Goal: Complete application form: Complete application form

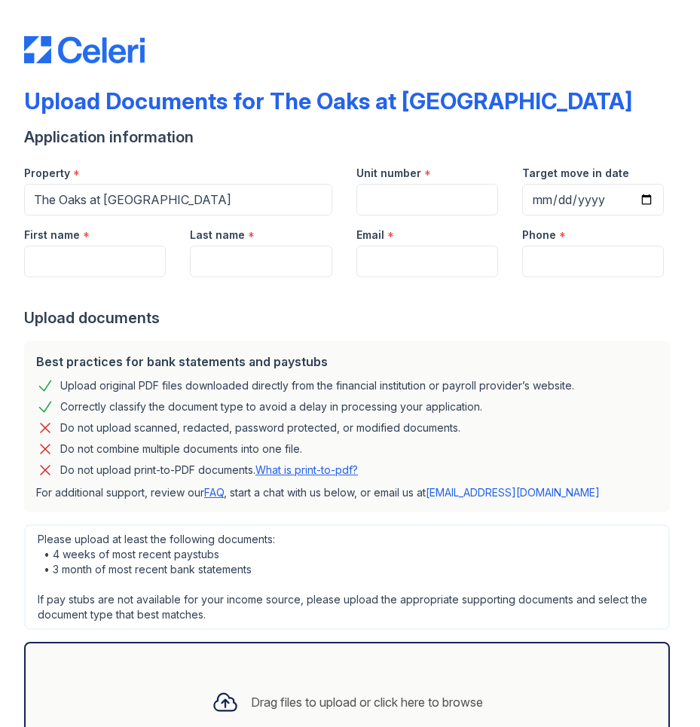
scroll to position [75, 0]
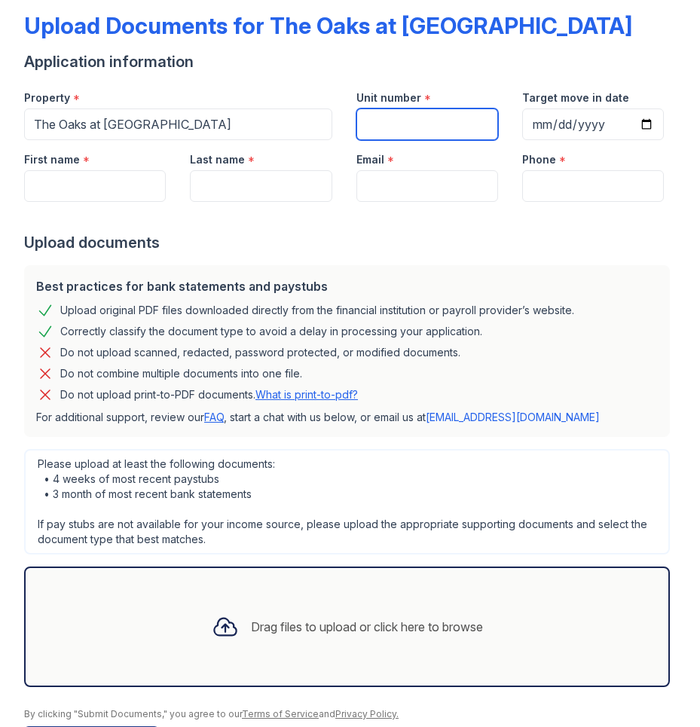
click at [363, 117] on input "Unit number" at bounding box center [427, 124] width 142 height 32
type input "12c"
click at [140, 178] on input "First name" at bounding box center [95, 186] width 142 height 32
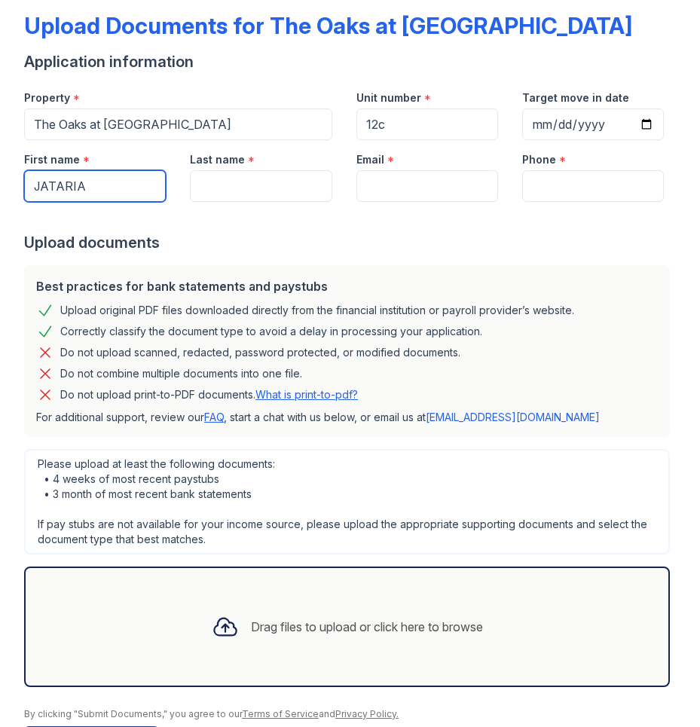
type input "JATARIA"
click at [304, 173] on input "Last name" at bounding box center [261, 186] width 142 height 32
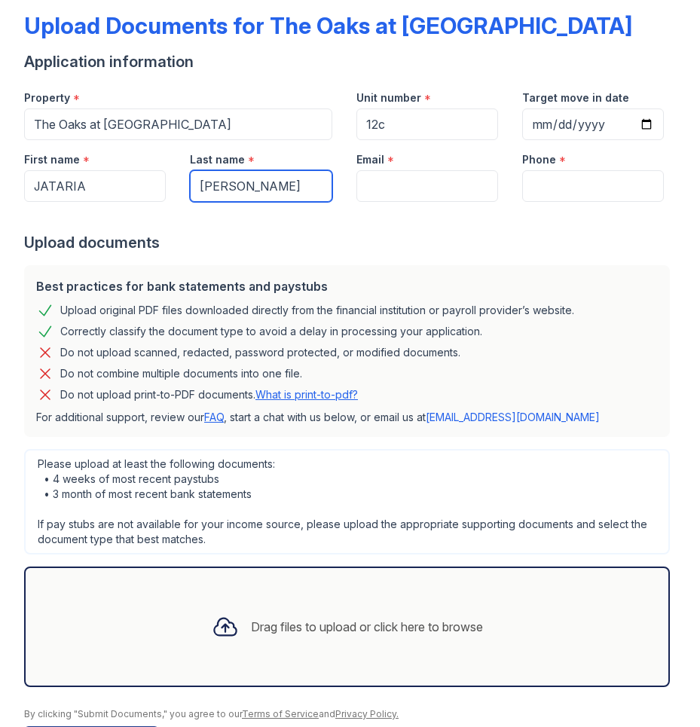
type input "[PERSON_NAME]"
click at [442, 178] on input "Email" at bounding box center [427, 186] width 142 height 32
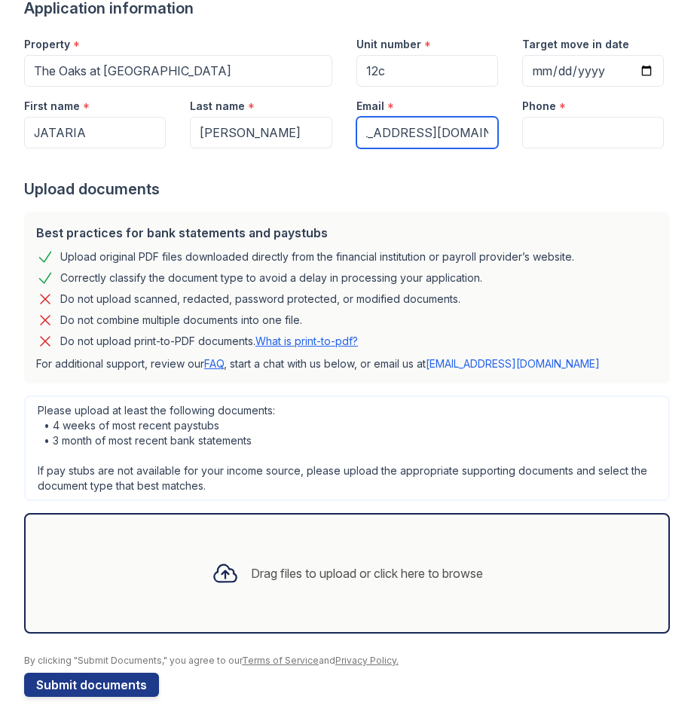
scroll to position [0, 51]
type input "[EMAIL_ADDRESS][DOMAIN_NAME]"
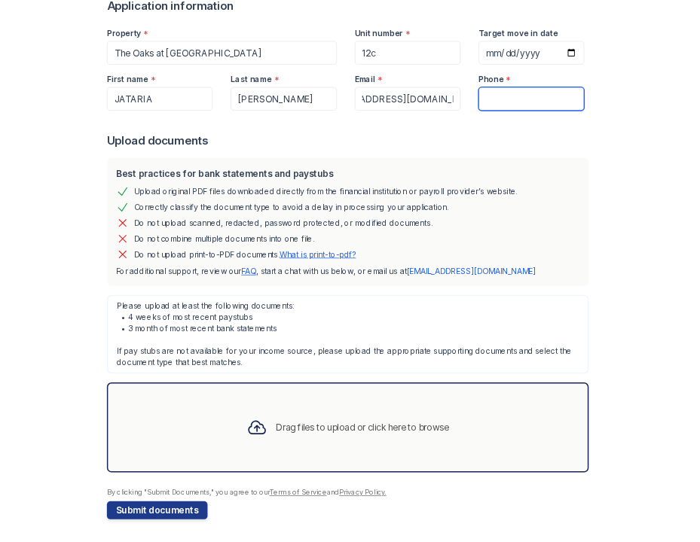
scroll to position [0, 0]
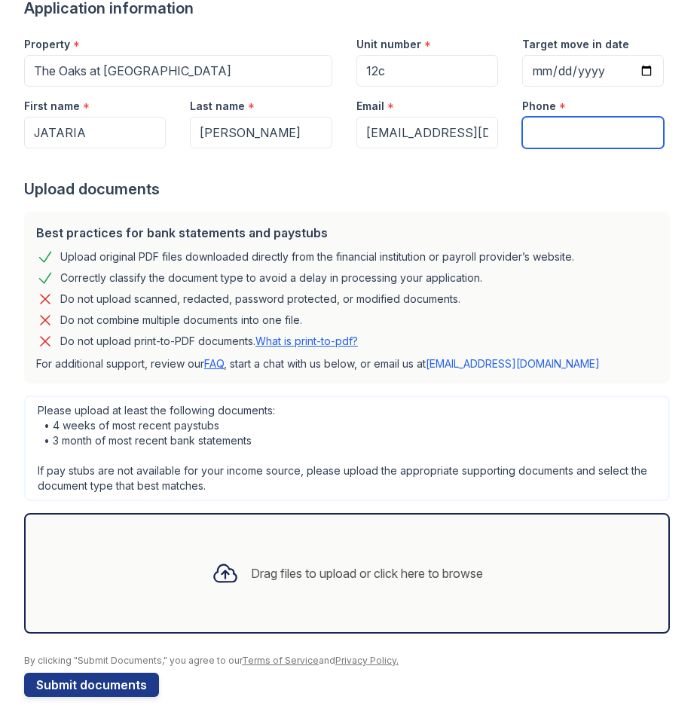
click at [602, 123] on input "Phone" at bounding box center [593, 133] width 142 height 32
type input "4785502982"
click at [432, 399] on div "Please upload at least the following documents: • 4 weeks of most recent paystu…" at bounding box center [347, 448] width 646 height 105
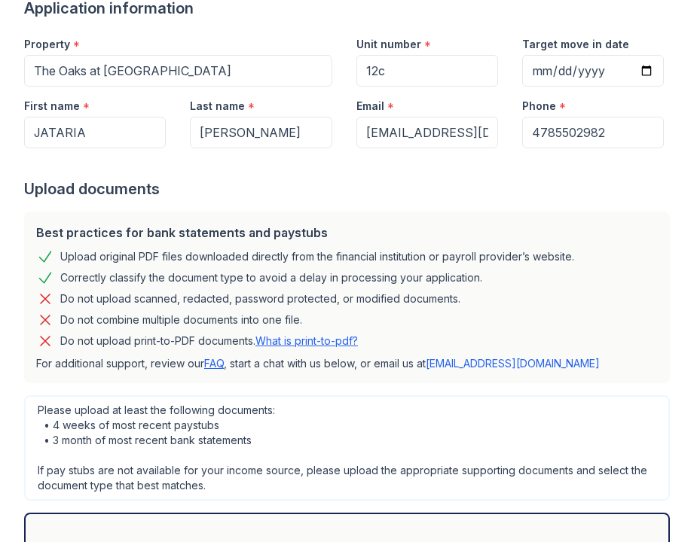
scroll to position [313, 0]
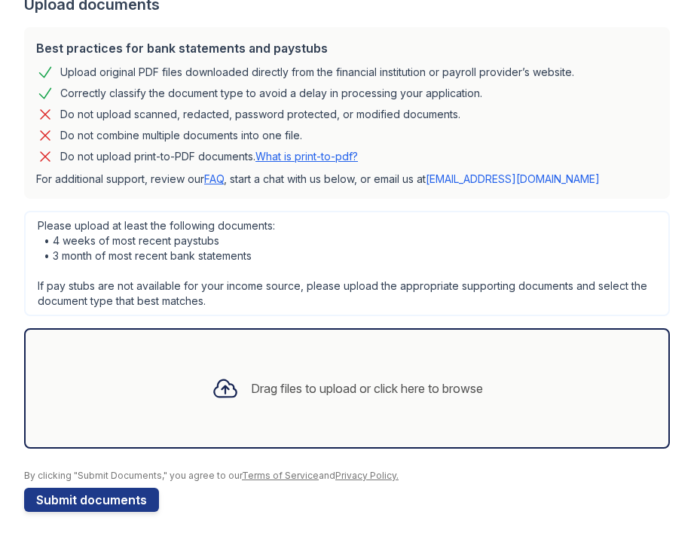
click at [284, 375] on div "Drag files to upload or click here to browse" at bounding box center [347, 388] width 295 height 51
click at [186, 383] on div "Drag files to upload or click here to browse" at bounding box center [347, 388] width 646 height 121
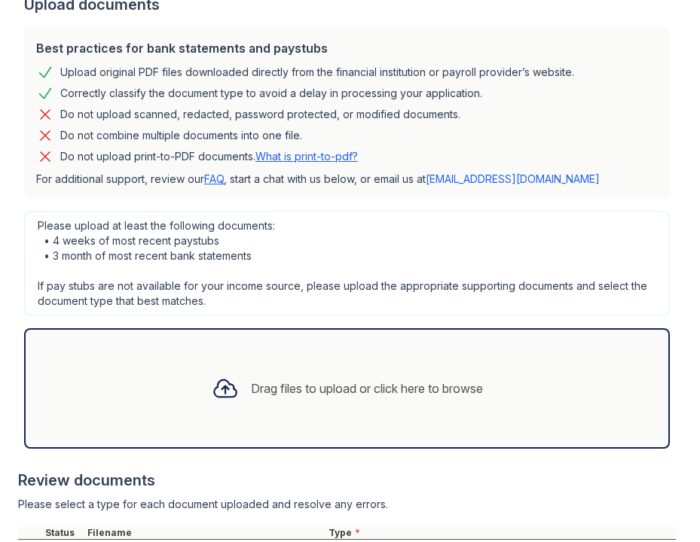
click at [308, 356] on div "Drag files to upload or click here to browse" at bounding box center [347, 388] width 646 height 121
click at [267, 369] on div "Drag files to upload or click here to browse" at bounding box center [347, 388] width 295 height 51
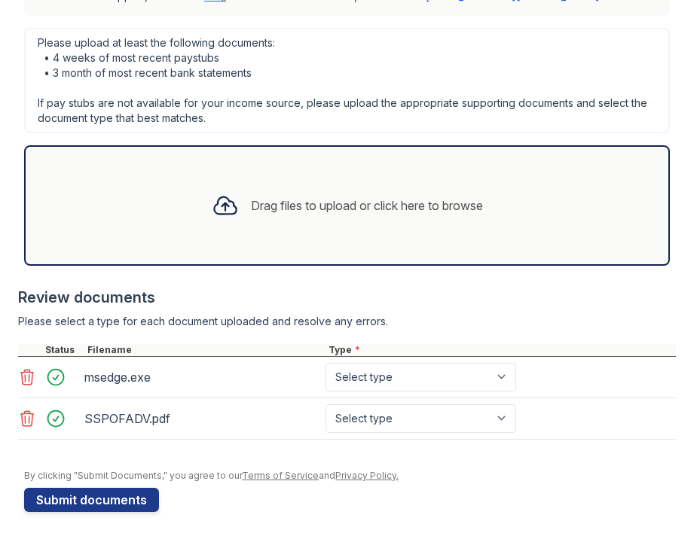
click at [26, 372] on icon at bounding box center [27, 377] width 13 height 15
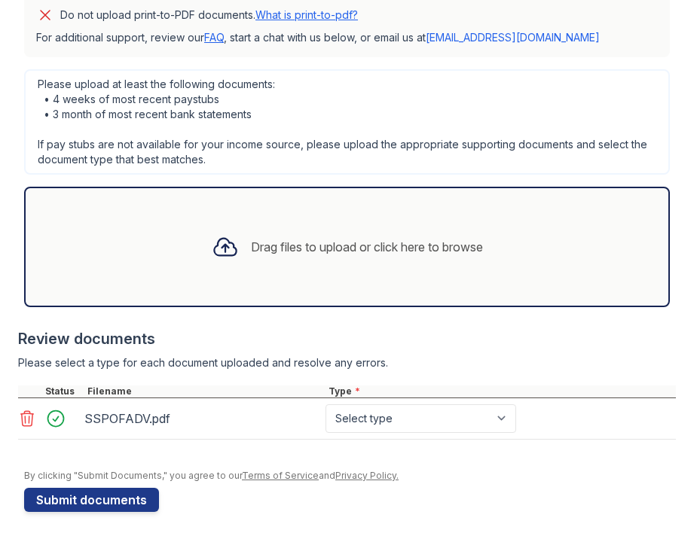
click at [416, 261] on div "Drag files to upload or click here to browse" at bounding box center [347, 247] width 295 height 51
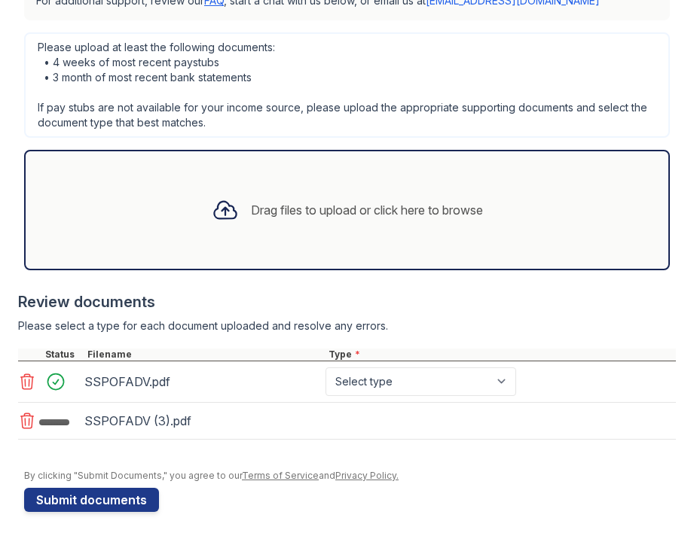
scroll to position [497, 0]
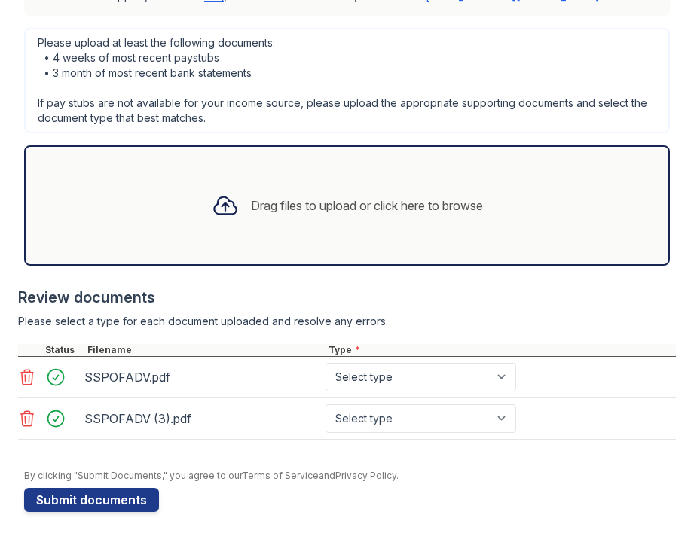
click at [316, 199] on div "Drag files to upload or click here to browse" at bounding box center [367, 206] width 232 height 18
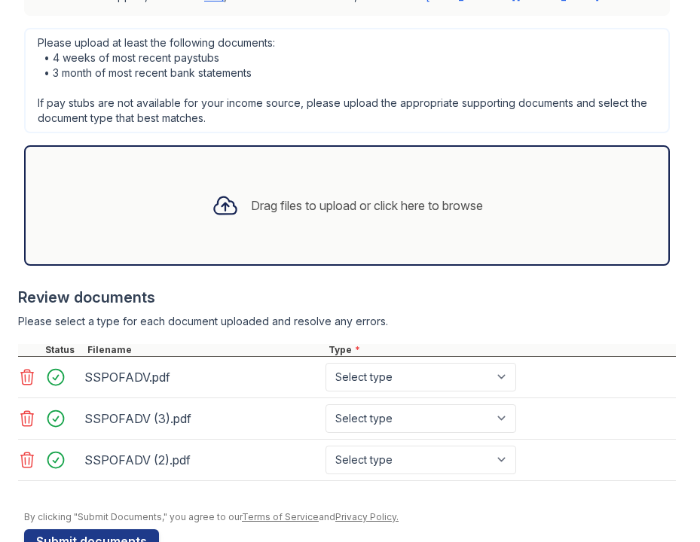
click at [339, 203] on div "Drag files to upload or click here to browse" at bounding box center [367, 206] width 232 height 18
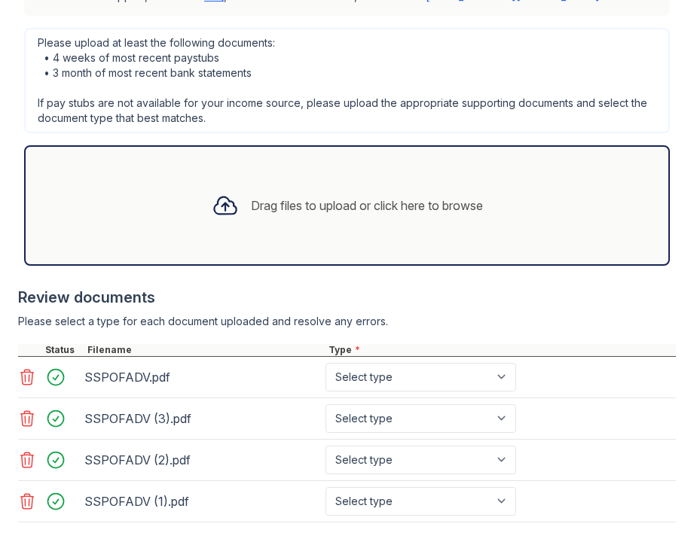
scroll to position [579, 0]
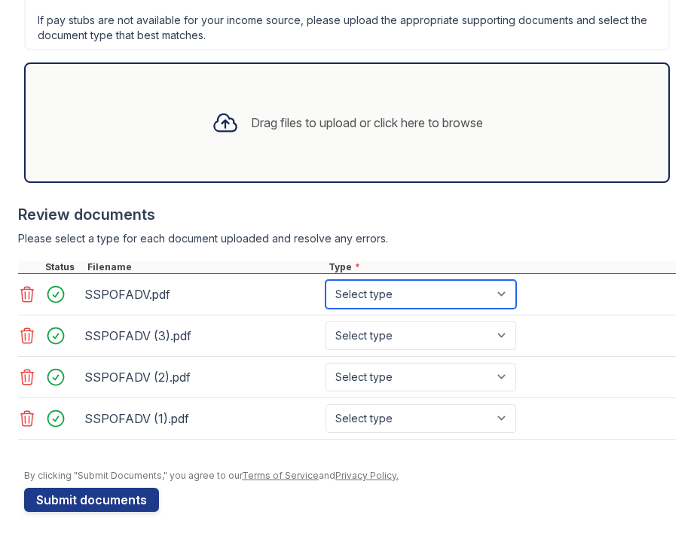
click at [426, 300] on select "Select type Paystub Bank Statement Offer Letter Tax Documents Benefit Award Let…" at bounding box center [420, 294] width 191 height 29
select select "paystub"
click at [325, 280] on select "Select type Paystub Bank Statement Offer Letter Tax Documents Benefit Award Let…" at bounding box center [420, 294] width 191 height 29
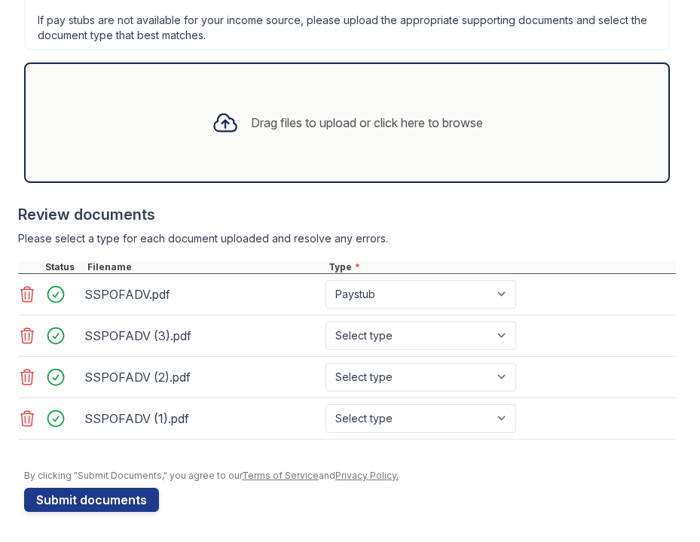
drag, startPoint x: 372, startPoint y: 315, endPoint x: 375, endPoint y: 335, distance: 19.8
click at [375, 334] on div "SSPOFADV (3).pdf Select type Paystub Bank Statement Offer Letter Tax Documents …" at bounding box center [347, 336] width 658 height 41
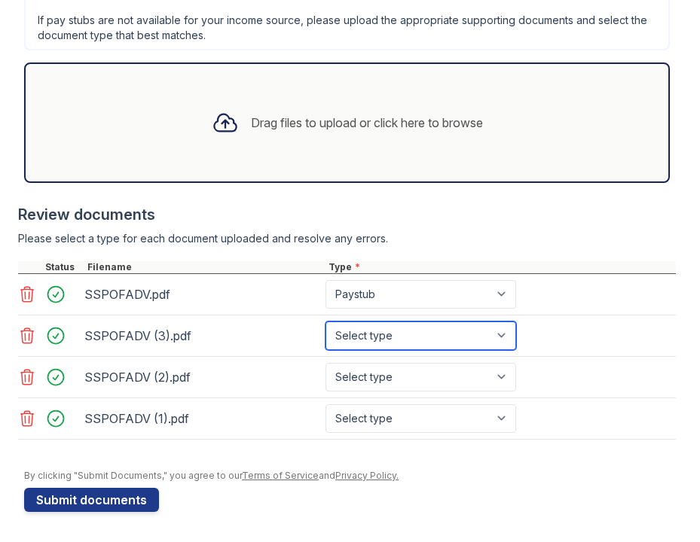
click at [376, 334] on select "Select type Paystub Bank Statement Offer Letter Tax Documents Benefit Award Let…" at bounding box center [420, 336] width 191 height 29
select select "paystub"
click at [325, 322] on select "Select type Paystub Bank Statement Offer Letter Tax Documents Benefit Award Let…" at bounding box center [420, 336] width 191 height 29
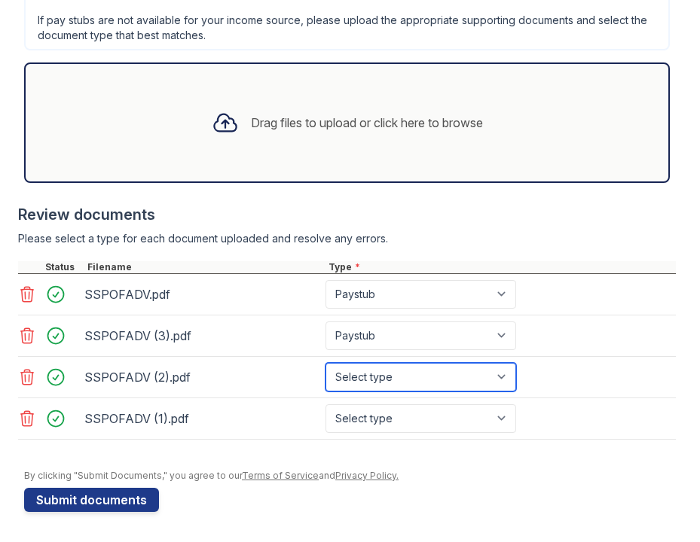
click at [382, 376] on select "Select type Paystub Bank Statement Offer Letter Tax Documents Benefit Award Let…" at bounding box center [420, 377] width 191 height 29
select select "paystub"
click at [325, 363] on select "Select type Paystub Bank Statement Offer Letter Tax Documents Benefit Award Let…" at bounding box center [420, 377] width 191 height 29
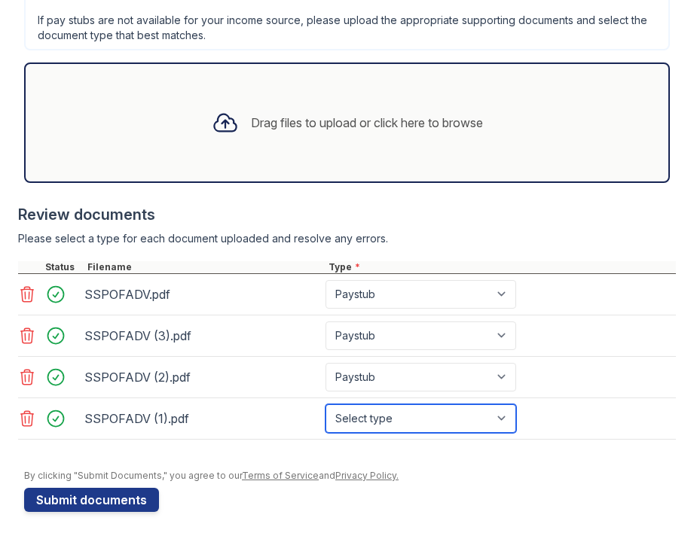
click at [368, 409] on select "Select type Paystub Bank Statement Offer Letter Tax Documents Benefit Award Let…" at bounding box center [420, 419] width 191 height 29
select select "paystub"
click at [325, 405] on select "Select type Paystub Bank Statement Offer Letter Tax Documents Benefit Award Let…" at bounding box center [420, 419] width 191 height 29
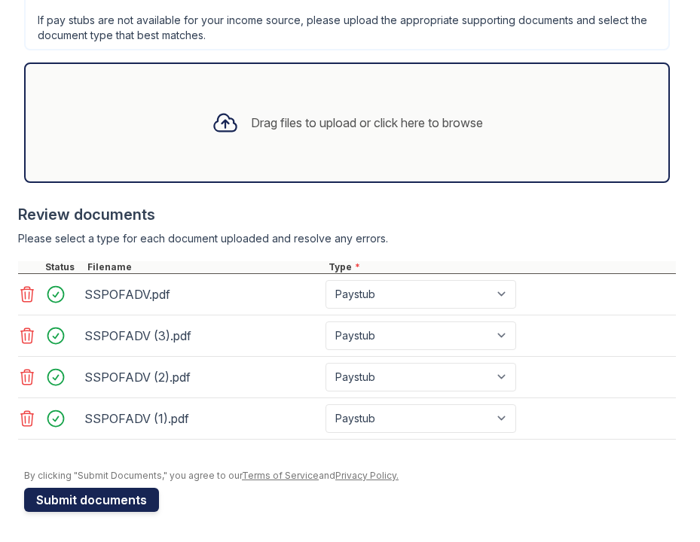
click at [118, 498] on button "Submit documents" at bounding box center [91, 500] width 135 height 24
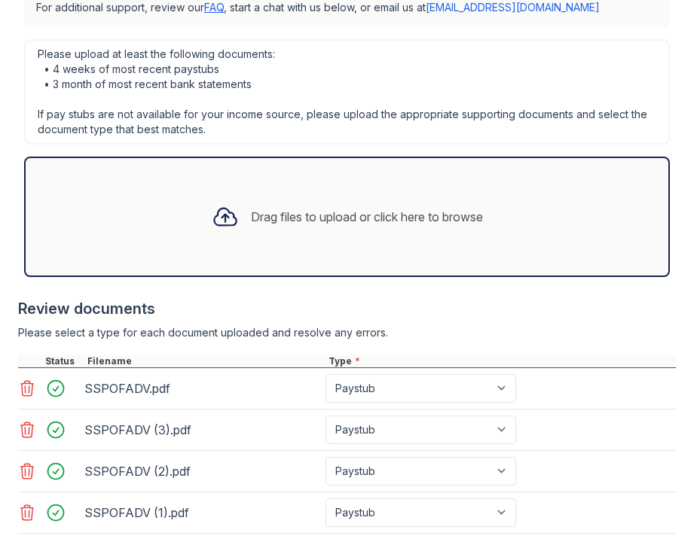
scroll to position [670, 0]
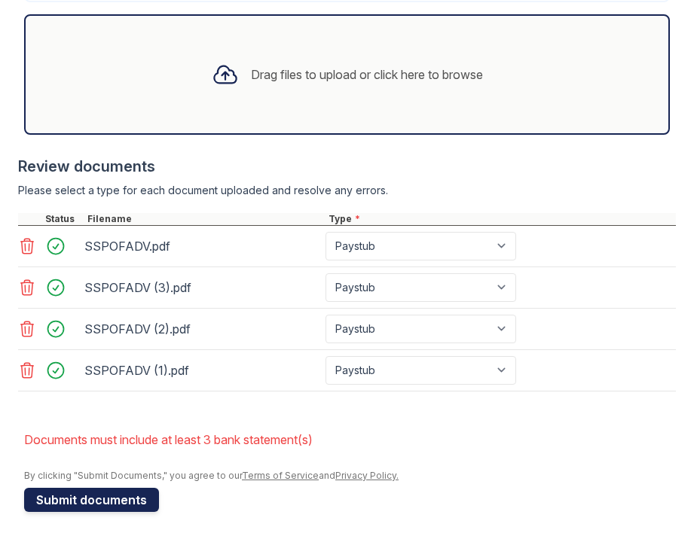
click at [133, 494] on button "Submit documents" at bounding box center [91, 500] width 135 height 24
click at [344, 66] on div "Drag files to upload or click here to browse" at bounding box center [367, 75] width 232 height 18
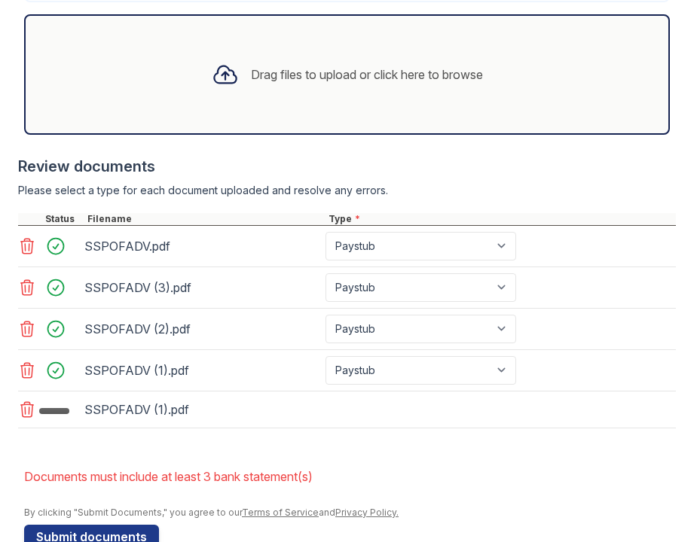
scroll to position [707, 0]
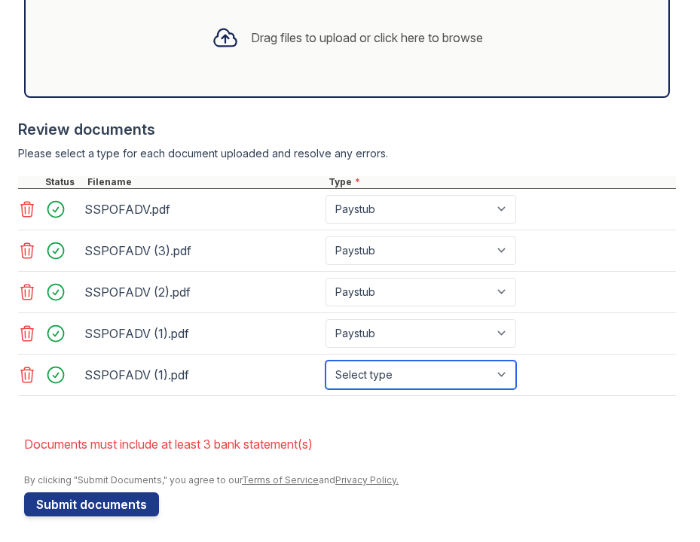
click at [352, 374] on select "Select type Paystub Bank Statement Offer Letter Tax Documents Benefit Award Let…" at bounding box center [420, 375] width 191 height 29
select select "bank_statement"
click at [325, 361] on select "Select type Paystub Bank Statement Offer Letter Tax Documents Benefit Award Let…" at bounding box center [420, 375] width 191 height 29
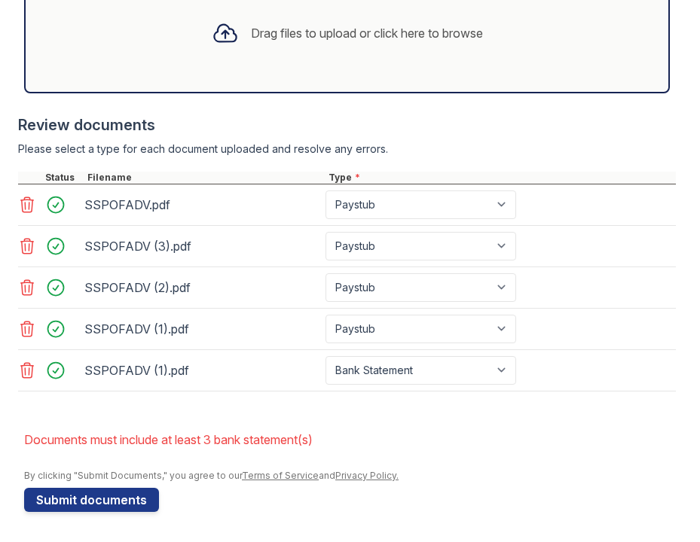
click at [371, 25] on div "Drag files to upload or click here to browse" at bounding box center [367, 33] width 232 height 18
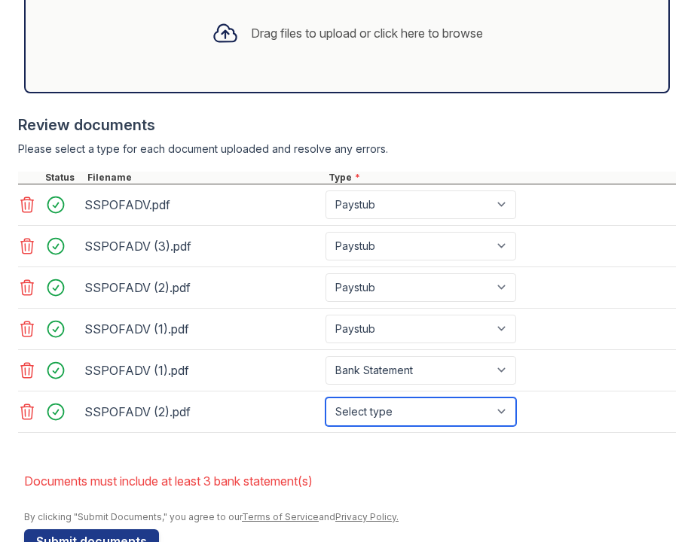
click at [356, 413] on select "Select type Paystub Bank Statement Offer Letter Tax Documents Benefit Award Let…" at bounding box center [420, 412] width 191 height 29
select select "bank_statement"
click at [325, 398] on select "Select type Paystub Bank Statement Offer Letter Tax Documents Benefit Award Let…" at bounding box center [420, 412] width 191 height 29
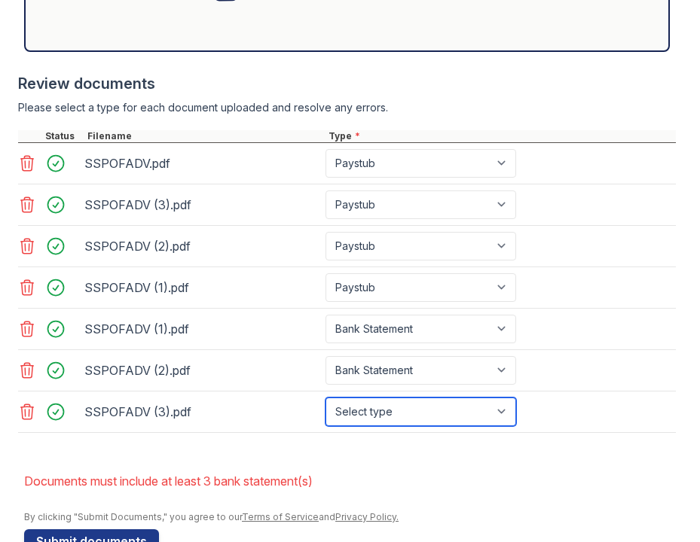
click at [397, 414] on select "Select type Paystub Bank Statement Offer Letter Tax Documents Benefit Award Let…" at bounding box center [420, 412] width 191 height 29
select select "bank_statement"
click at [325, 398] on select "Select type Paystub Bank Statement Offer Letter Tax Documents Benefit Award Let…" at bounding box center [420, 412] width 191 height 29
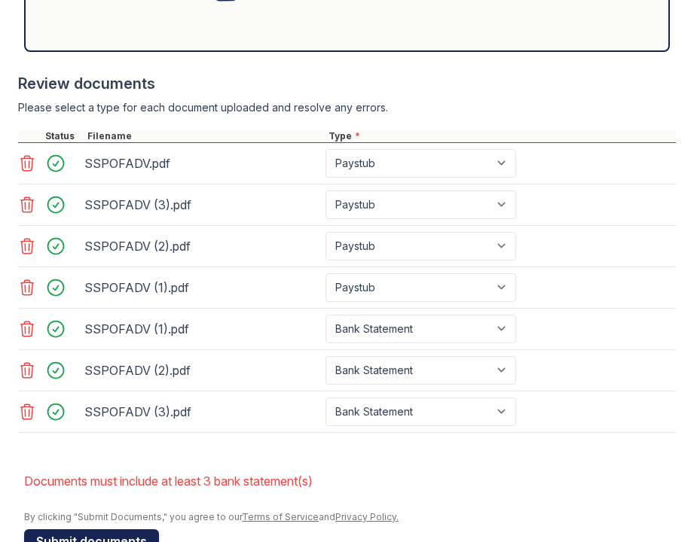
click at [82, 535] on button "Submit documents" at bounding box center [91, 542] width 135 height 24
